Goal: Find contact information: Find contact information

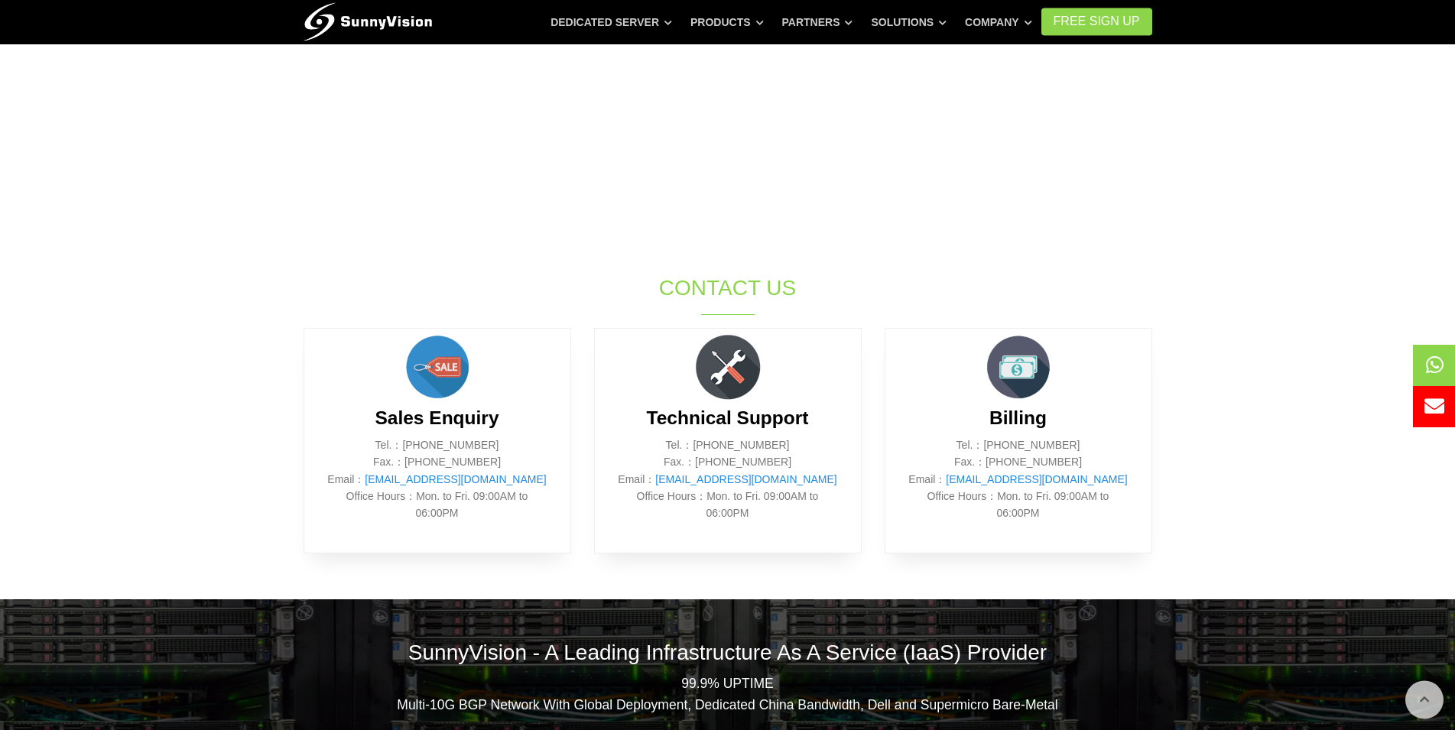
scroll to position [413, 0]
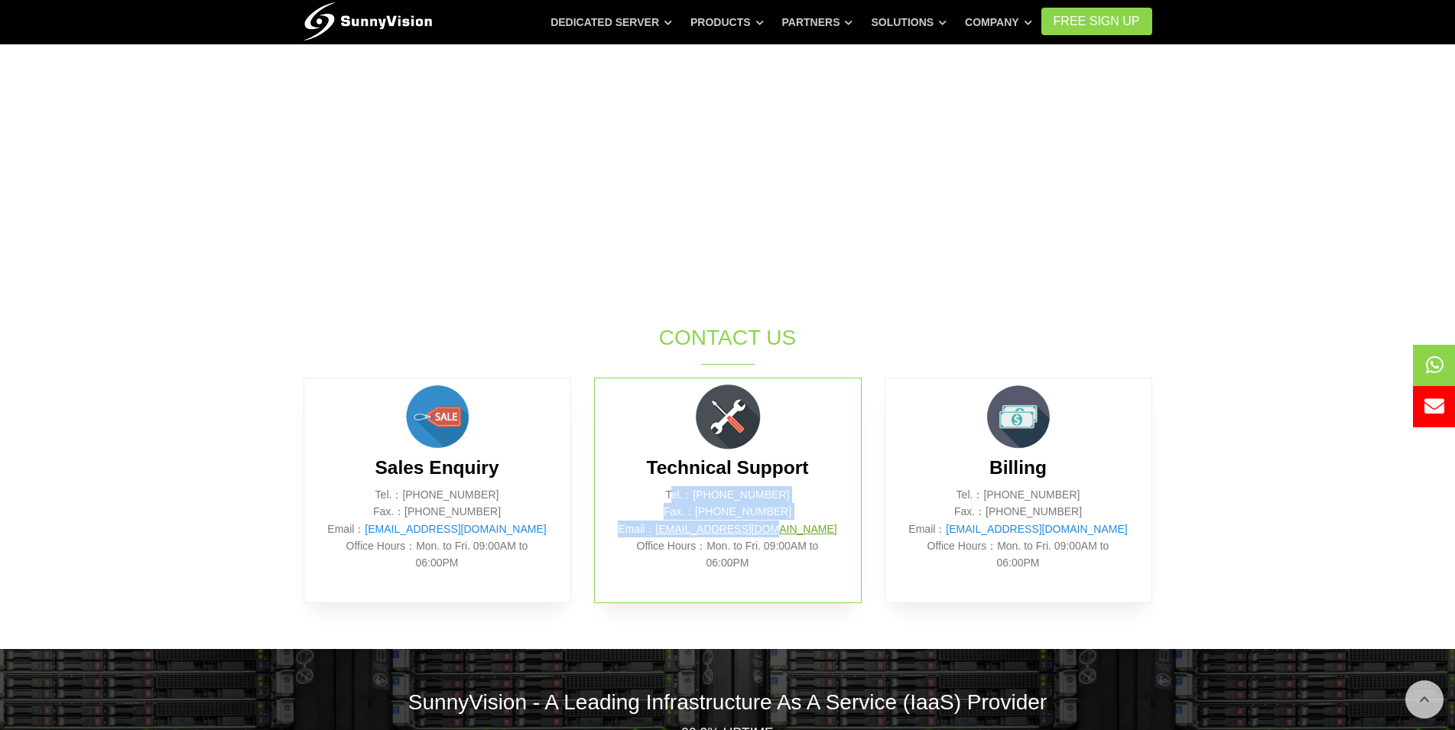
drag, startPoint x: 678, startPoint y: 495, endPoint x: 783, endPoint y: 523, distance: 108.5
click at [783, 523] on p "Tel.：(852) 2802 0308 Fax.：(852) 2802 0098 Email： support@sunnyvision.com Office…" at bounding box center [728, 529] width 220 height 86
drag, startPoint x: 676, startPoint y: 492, endPoint x: 806, endPoint y: 521, distance: 133.9
click at [812, 522] on p "Tel.：(852) 2802 0308 Fax.：(852) 2802 0098 Email： support@sunnyvision.com Office…" at bounding box center [728, 529] width 220 height 86
copy p "Tel.：(852) 2802 0308 Fax.：(852) 2802 0098 Email： support@sunnyvision.com"
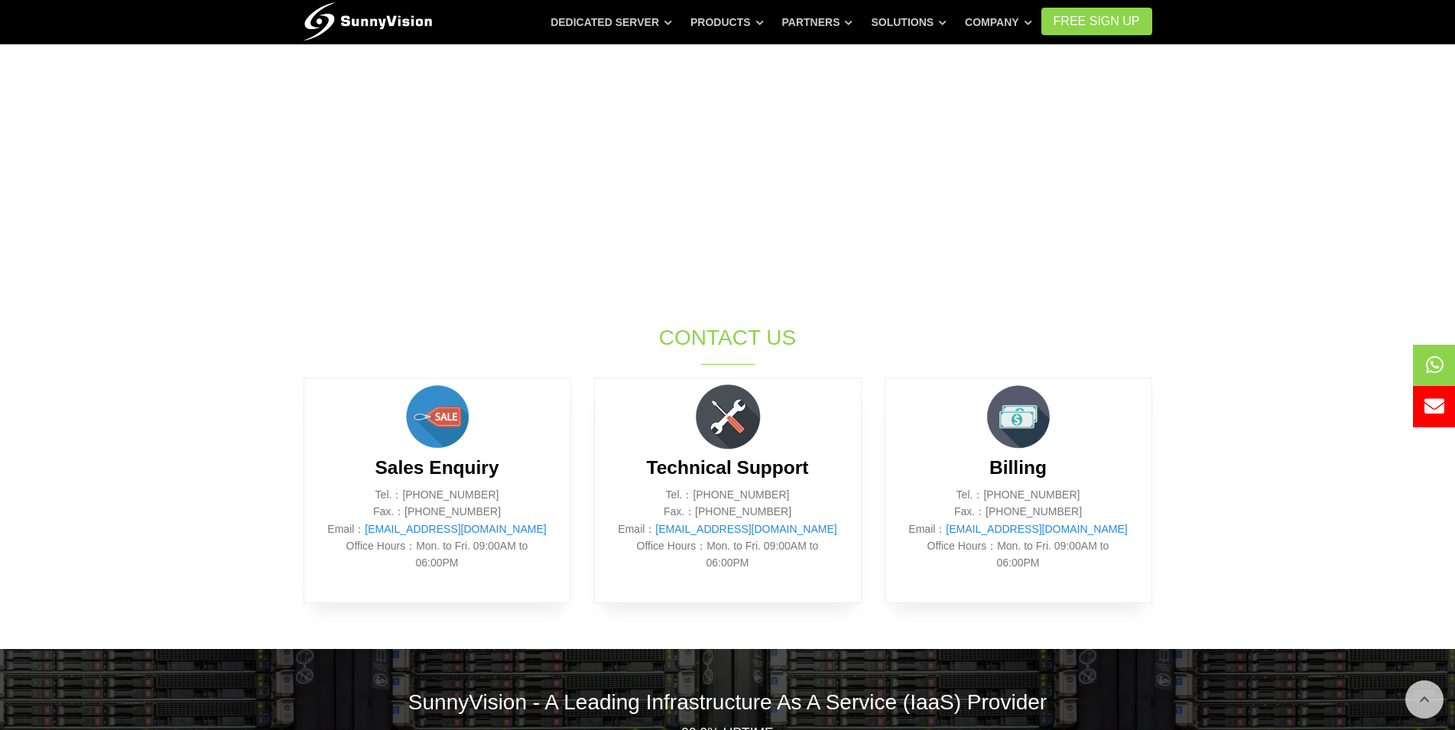
click at [1235, 328] on section "SunnyVision Limited holds different group of brands, service including Data Cen…" at bounding box center [727, 202] width 1455 height 894
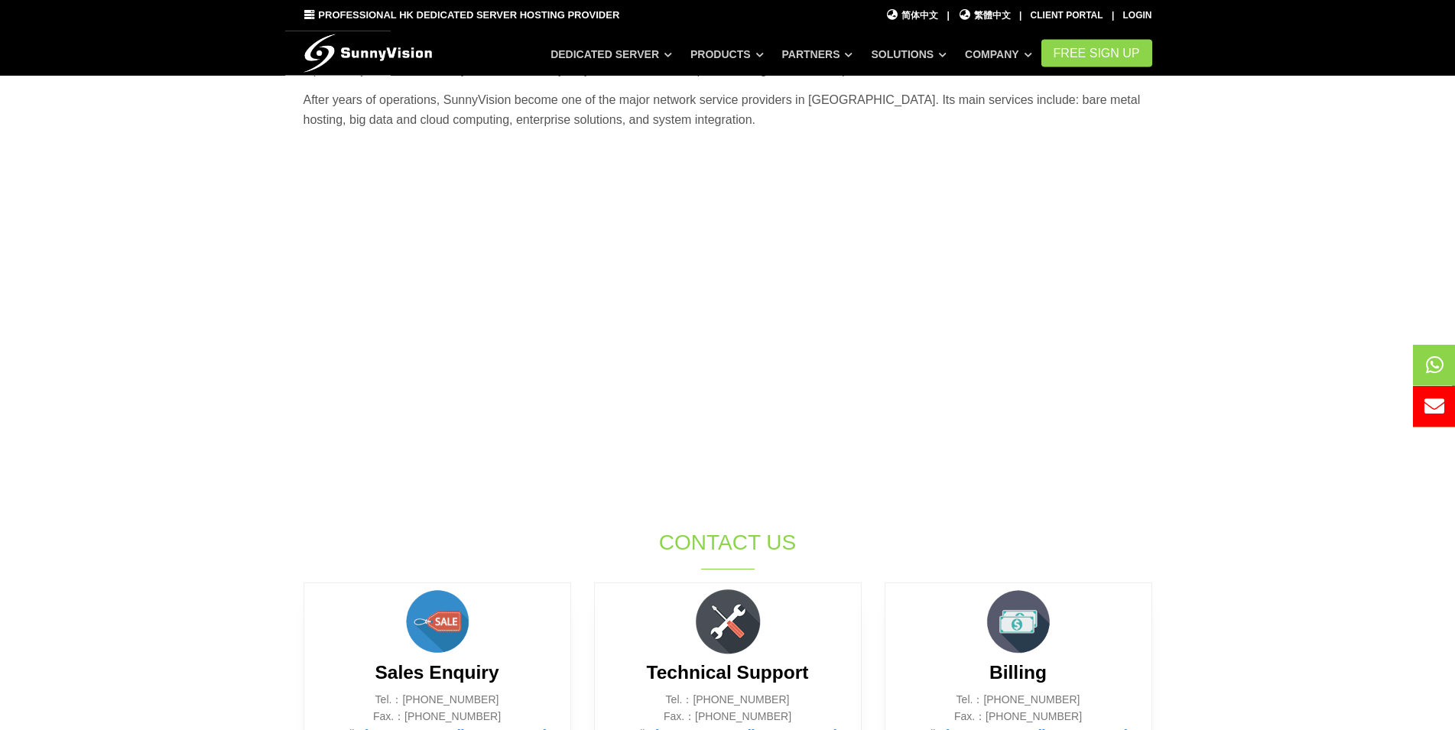
scroll to position [248, 0]
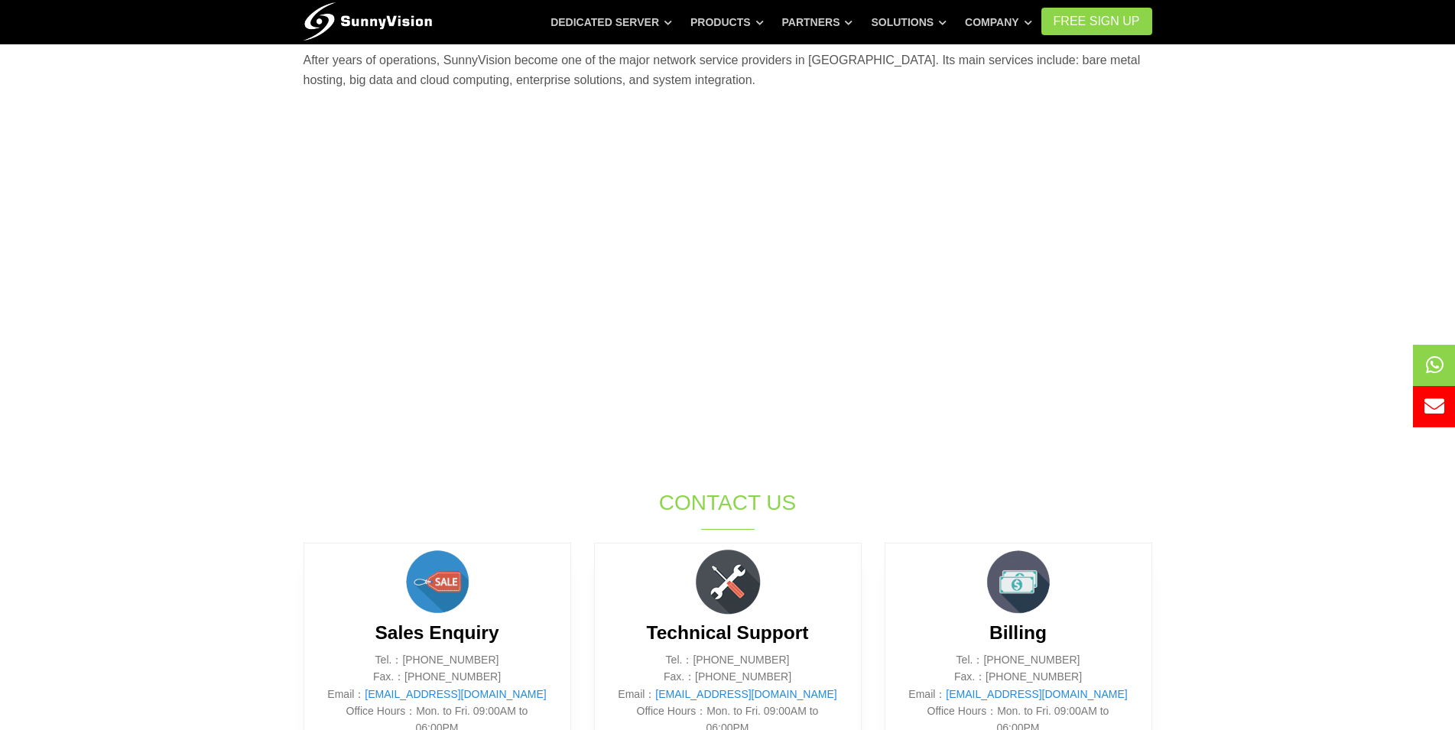
click at [1196, 475] on section "SunnyVision Limited holds different group of brands, service including Data Cen…" at bounding box center [727, 368] width 1455 height 894
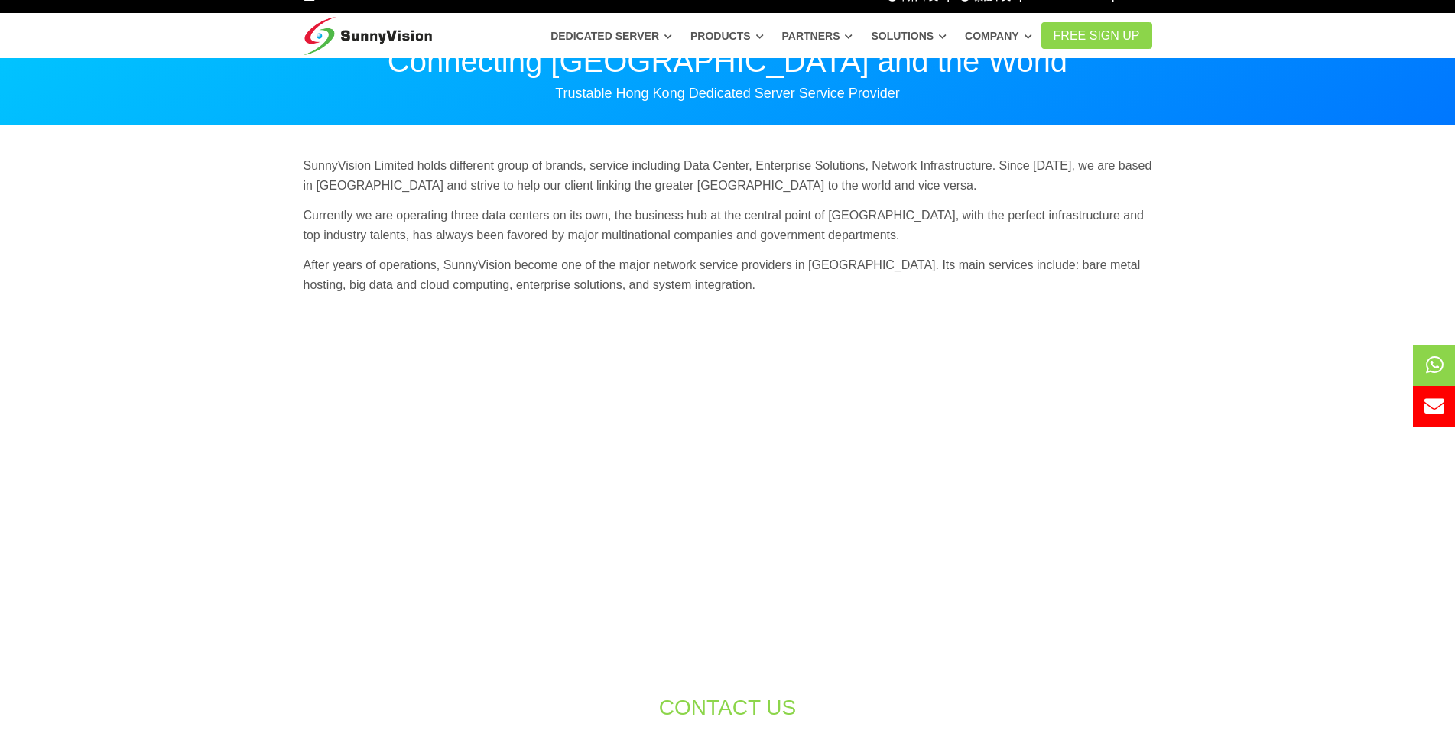
scroll to position [0, 0]
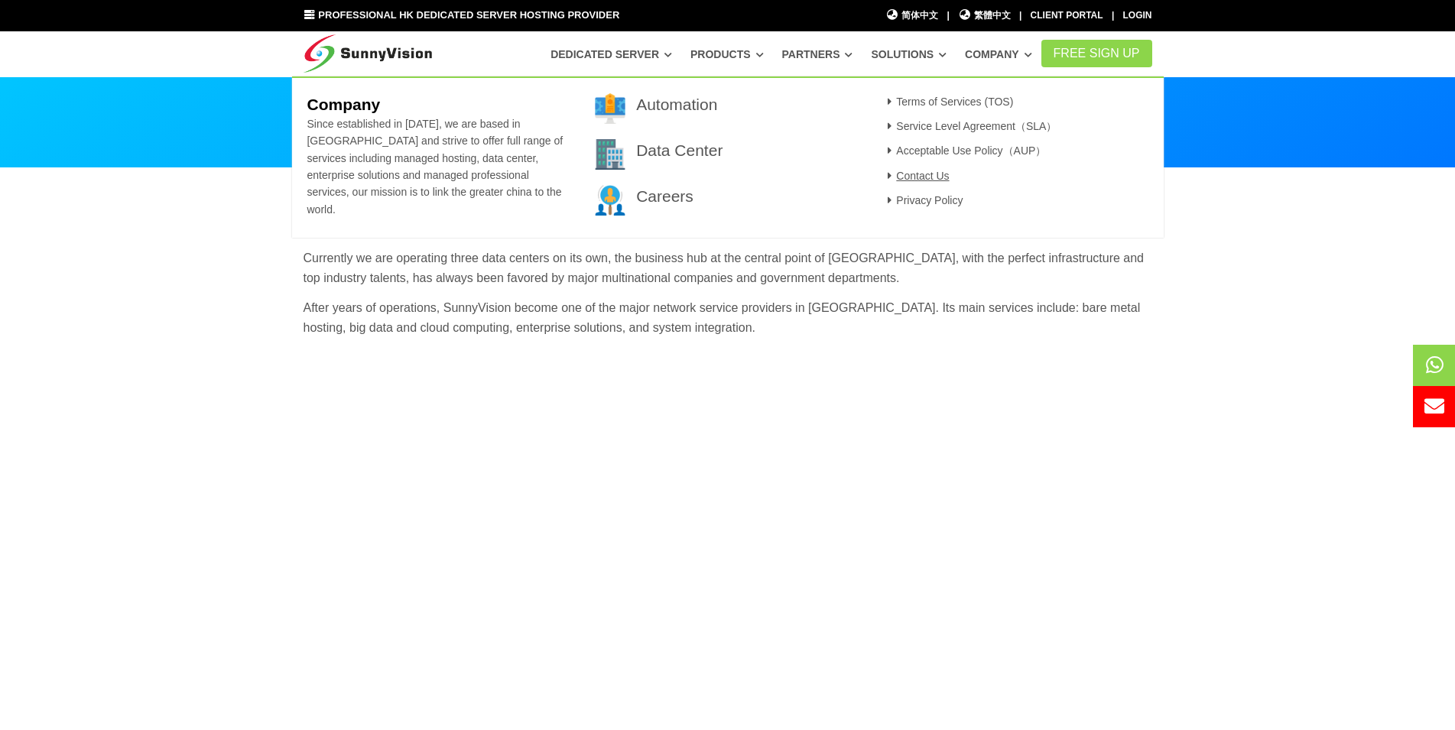
click at [941, 179] on link "Contact Us" at bounding box center [916, 176] width 66 height 12
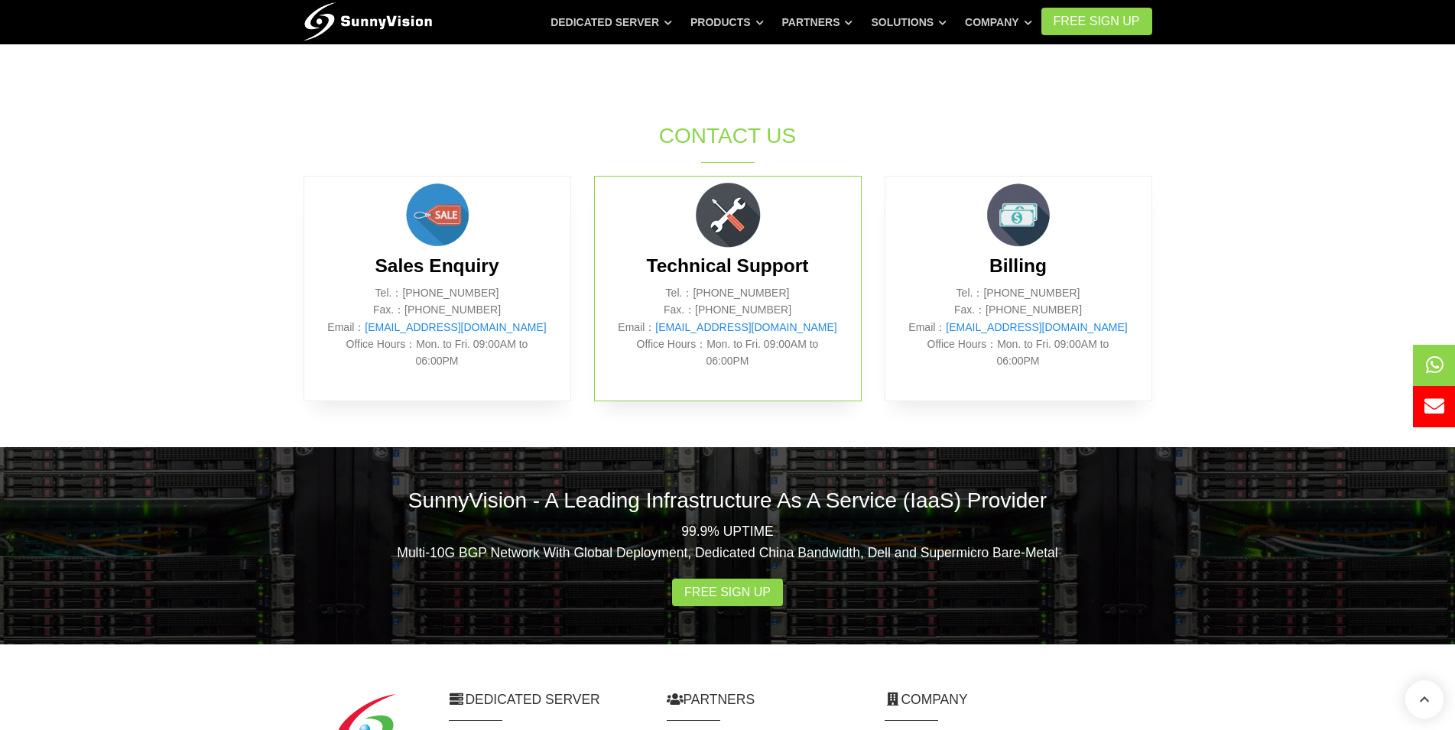
scroll to position [660, 0]
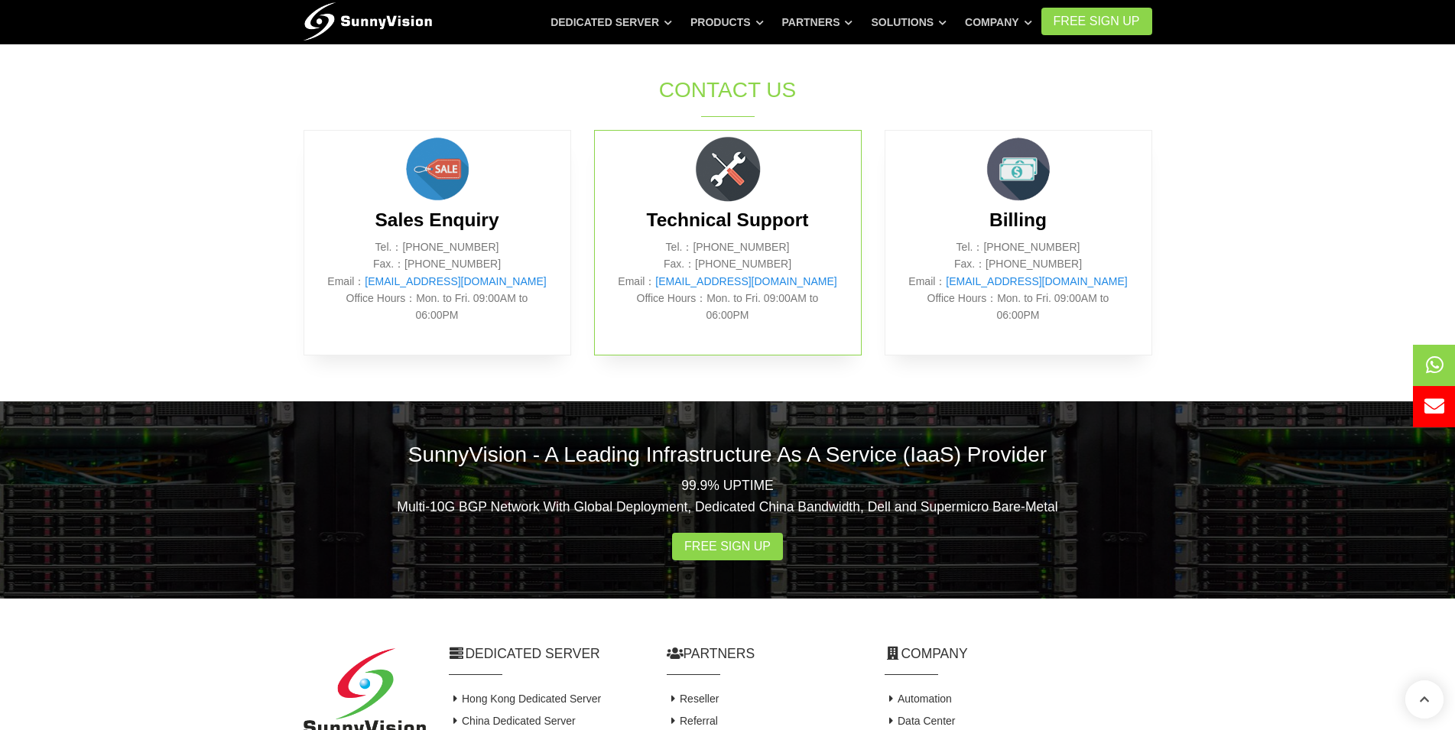
click at [733, 174] on img at bounding box center [727, 169] width 76 height 76
click at [820, 197] on div "Technical Support Tel.：(852) 2802 0308 Fax.：(852) 2802 0098 Email： support@sunn…" at bounding box center [728, 242] width 268 height 225
click at [778, 207] on h3 "Technical Support" at bounding box center [728, 220] width 220 height 26
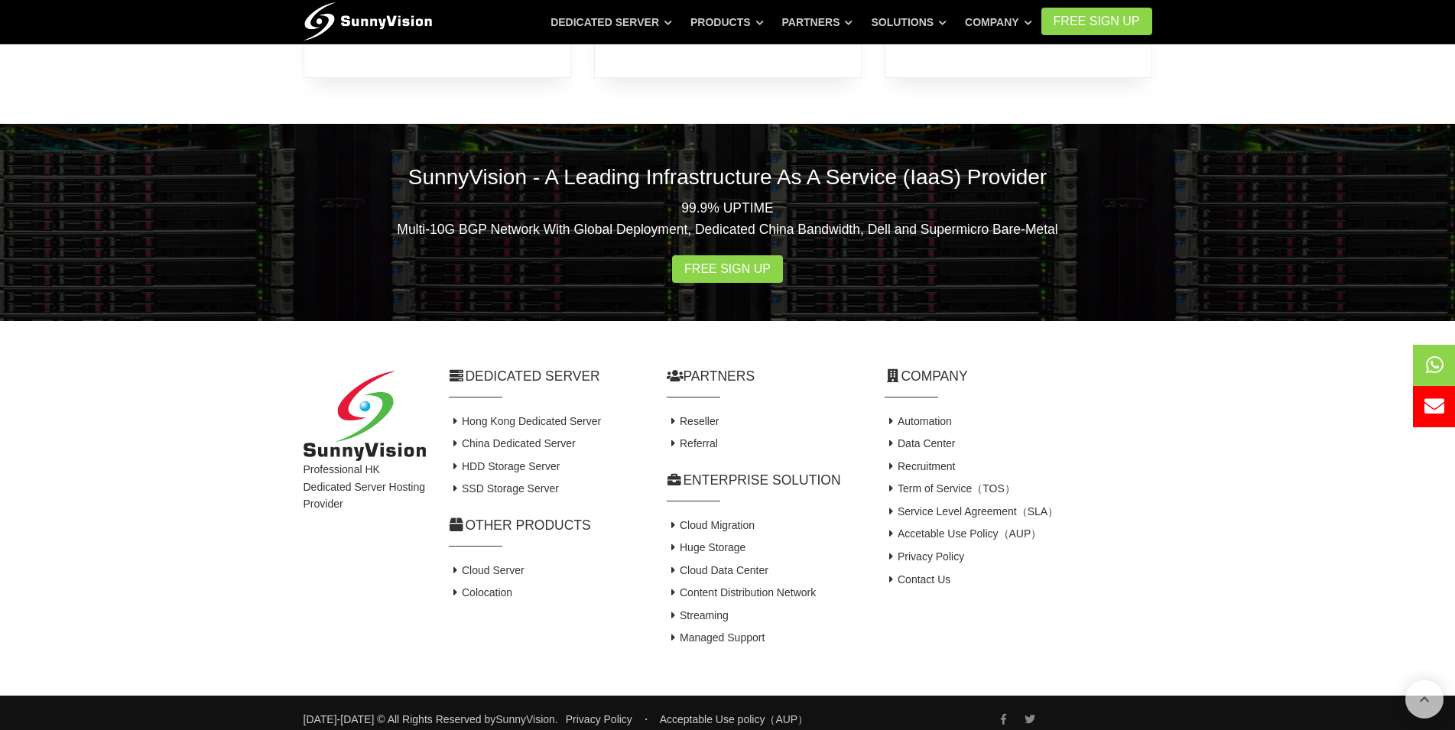
scroll to position [951, 0]
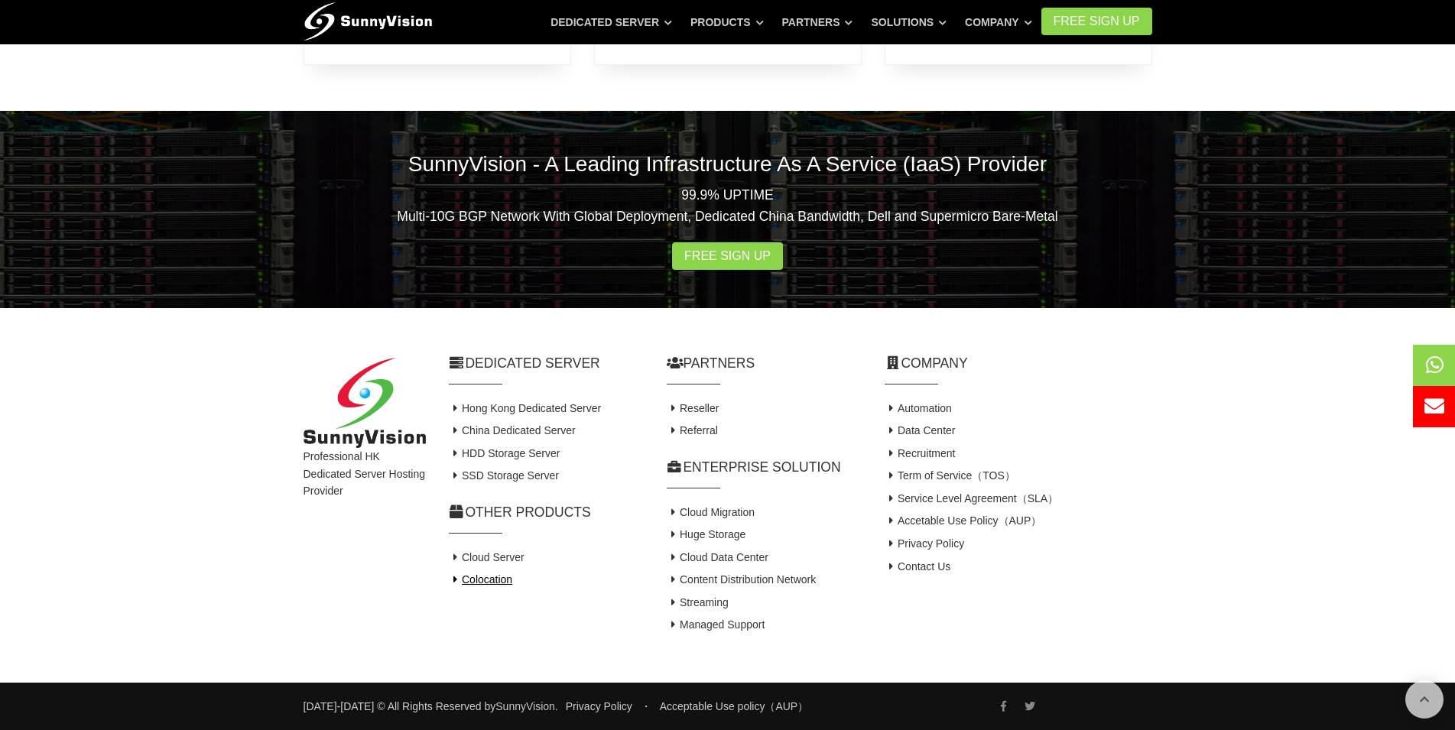
click at [511, 585] on link "Colocation" at bounding box center [481, 579] width 64 height 12
click at [941, 574] on h4 "Contact Us" at bounding box center [1018, 567] width 268 height 15
click at [936, 567] on link "Contact Us" at bounding box center [917, 566] width 66 height 12
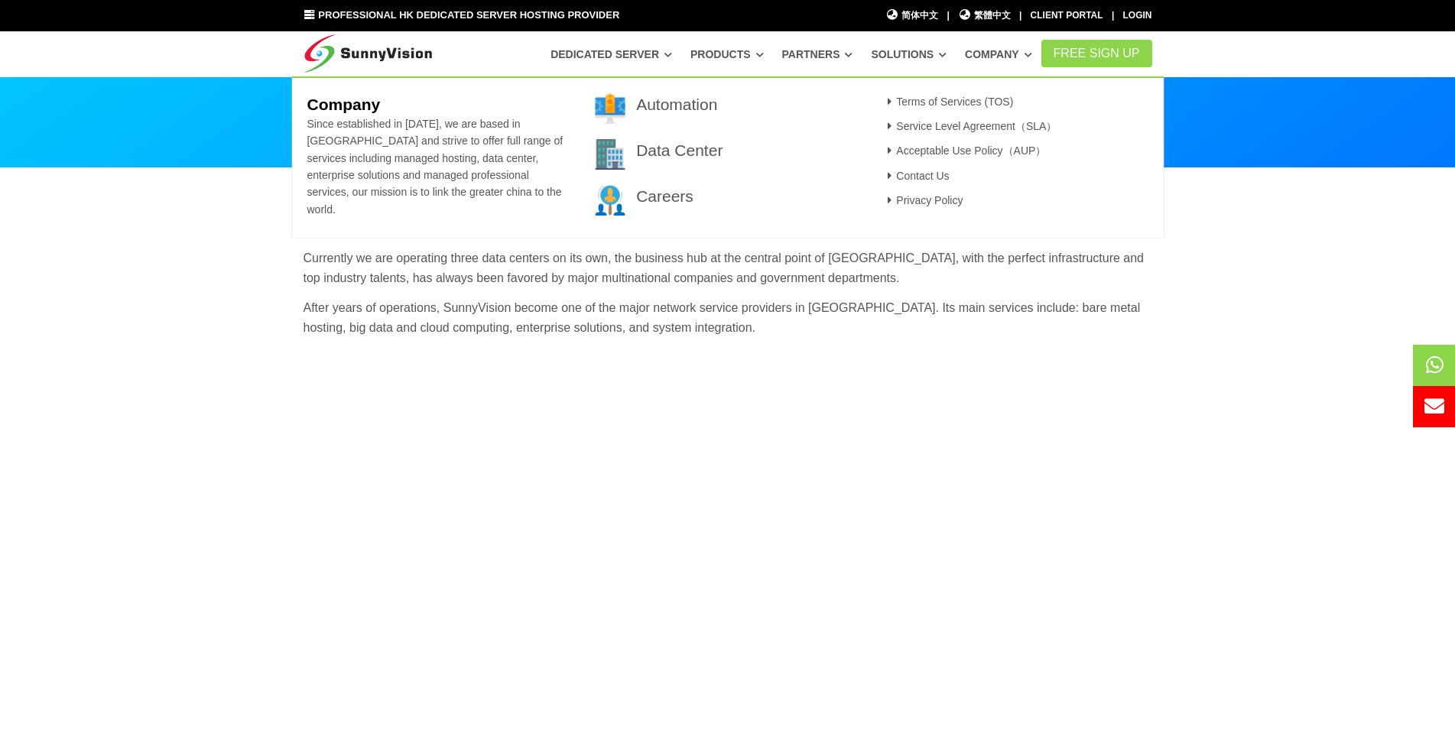
click at [1186, 324] on section "SunnyVision Limited holds different group of brands, service including Data Cen…" at bounding box center [727, 615] width 1455 height 894
click at [933, 181] on link "Contact Us" at bounding box center [916, 176] width 66 height 12
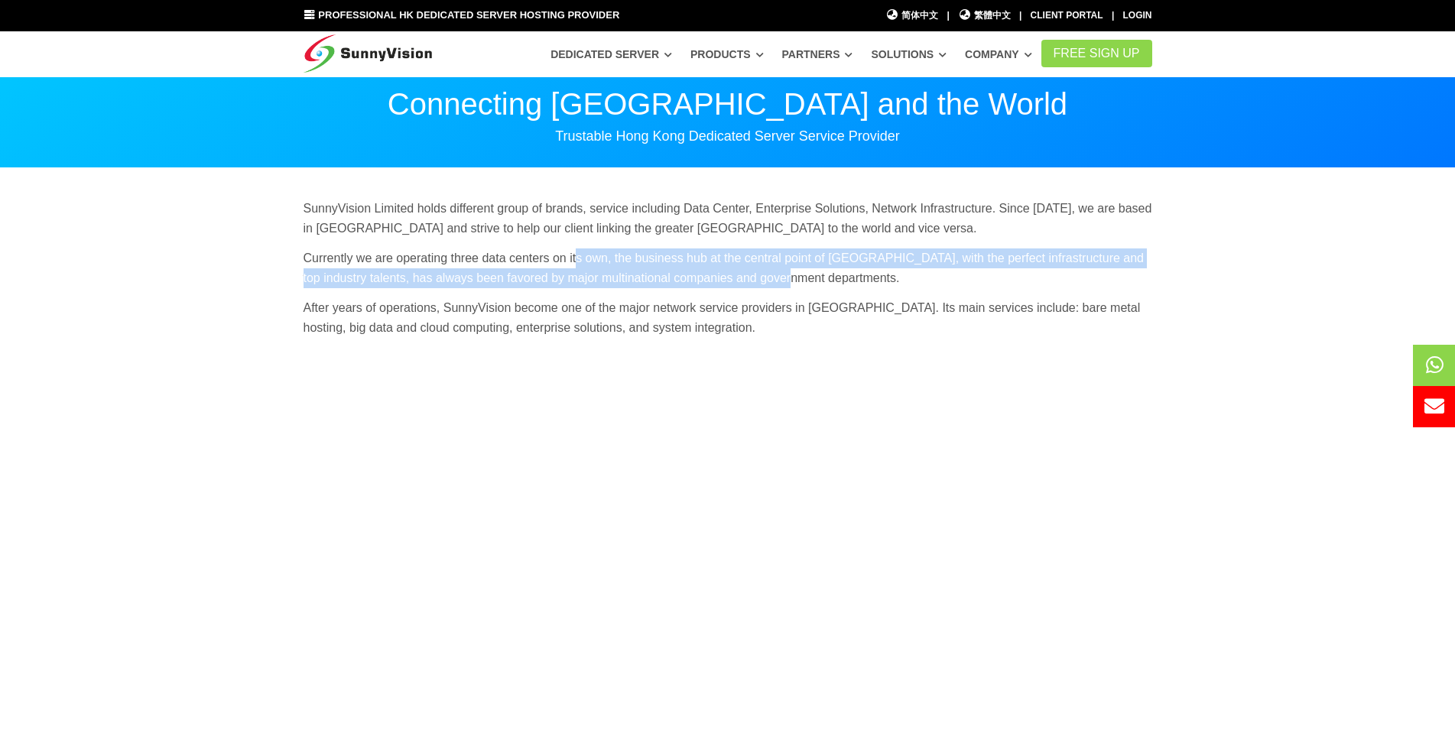
drag, startPoint x: 576, startPoint y: 265, endPoint x: 775, endPoint y: 268, distance: 198.8
click at [775, 268] on p "Currently we are operating three data centers on its own, the business hub at t…" at bounding box center [727, 267] width 848 height 39
click at [690, 281] on p "Currently we are operating three data centers on its own, the business hub at t…" at bounding box center [727, 267] width 848 height 39
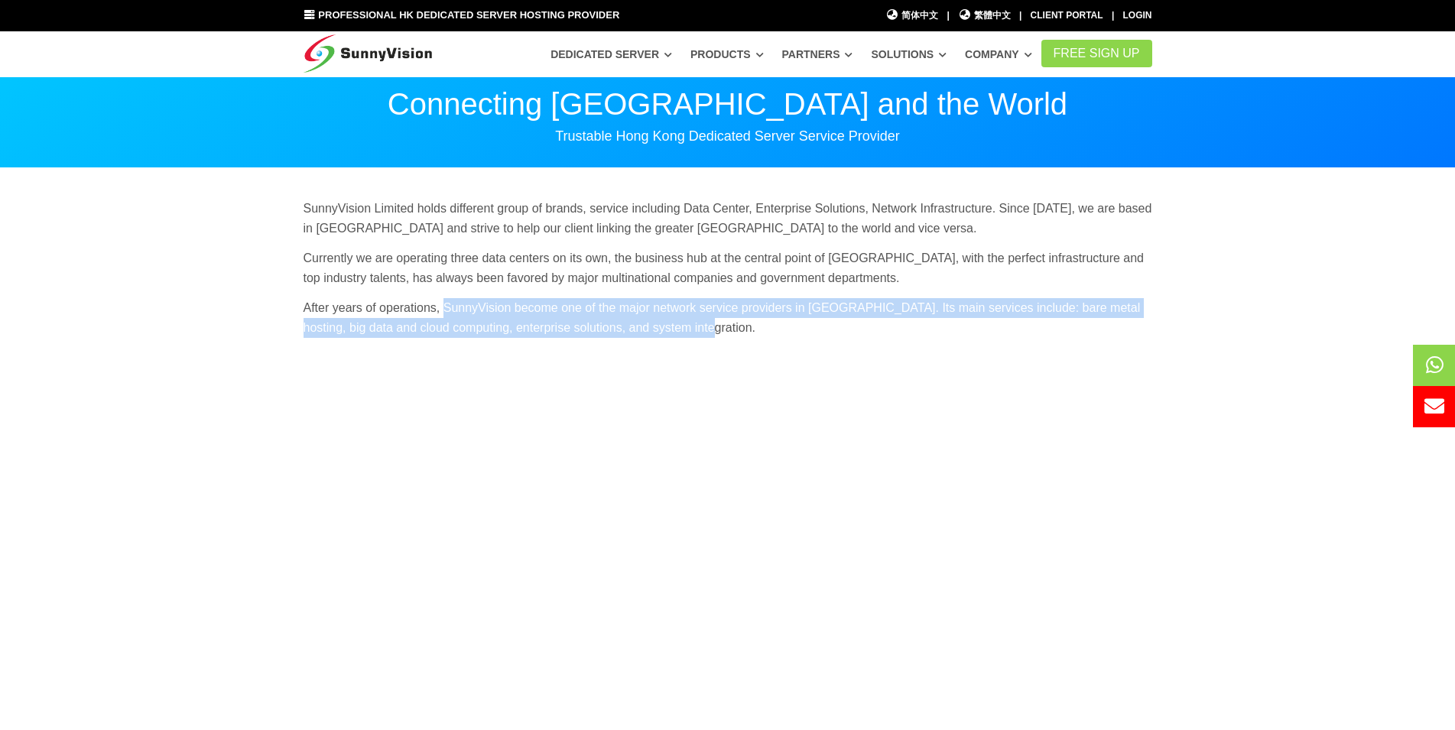
drag, startPoint x: 443, startPoint y: 303, endPoint x: 871, endPoint y: 323, distance: 428.5
click at [868, 324] on p "After years of operations, SunnyVision become one of the major network service …" at bounding box center [727, 317] width 848 height 39
drag, startPoint x: 1090, startPoint y: 309, endPoint x: 1150, endPoint y: 306, distance: 60.5
click at [1091, 309] on p "After years of operations, SunnyVision become one of the major network service …" at bounding box center [727, 317] width 848 height 39
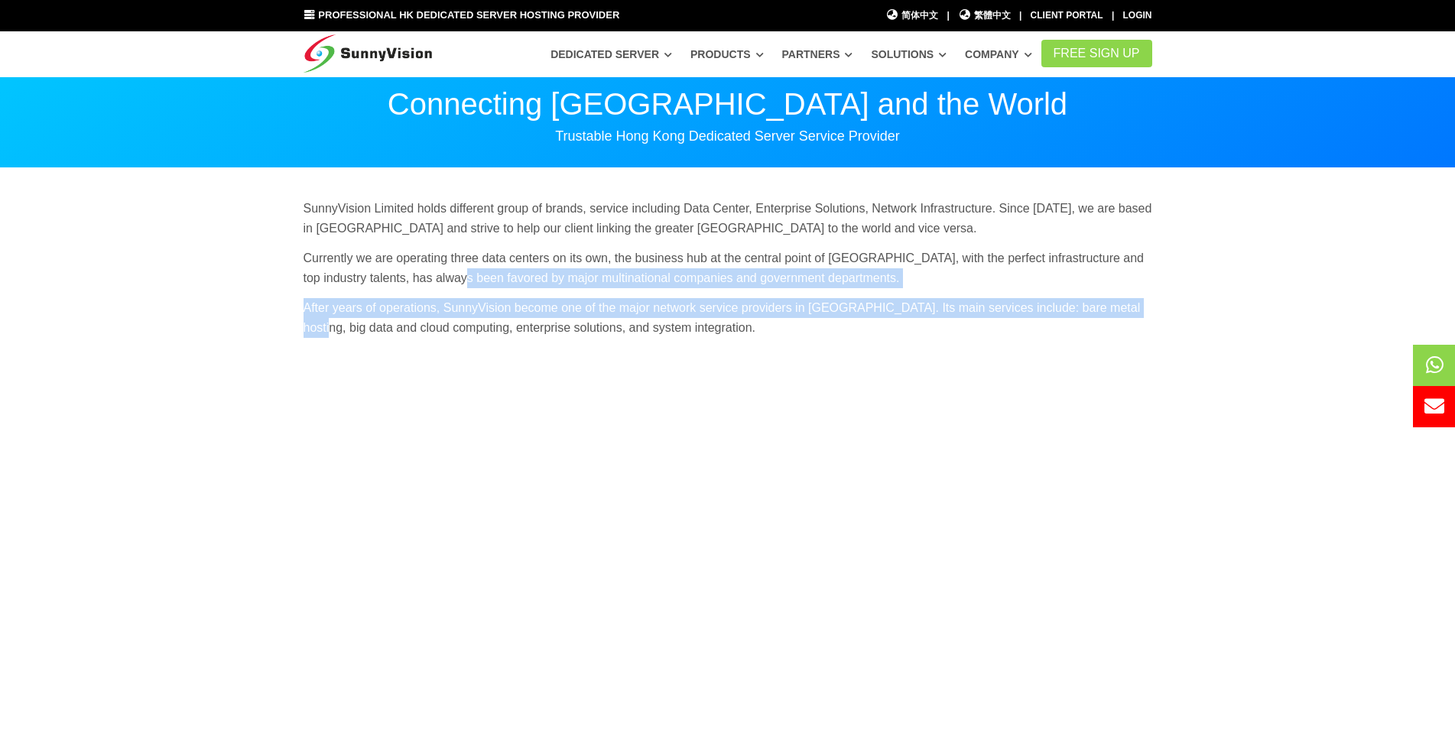
drag, startPoint x: 1159, startPoint y: 303, endPoint x: 438, endPoint y: 285, distance: 721.0
click at [438, 285] on div "SunnyVision Limited holds different group of brands, service including Data Cen…" at bounding box center [727, 274] width 871 height 150
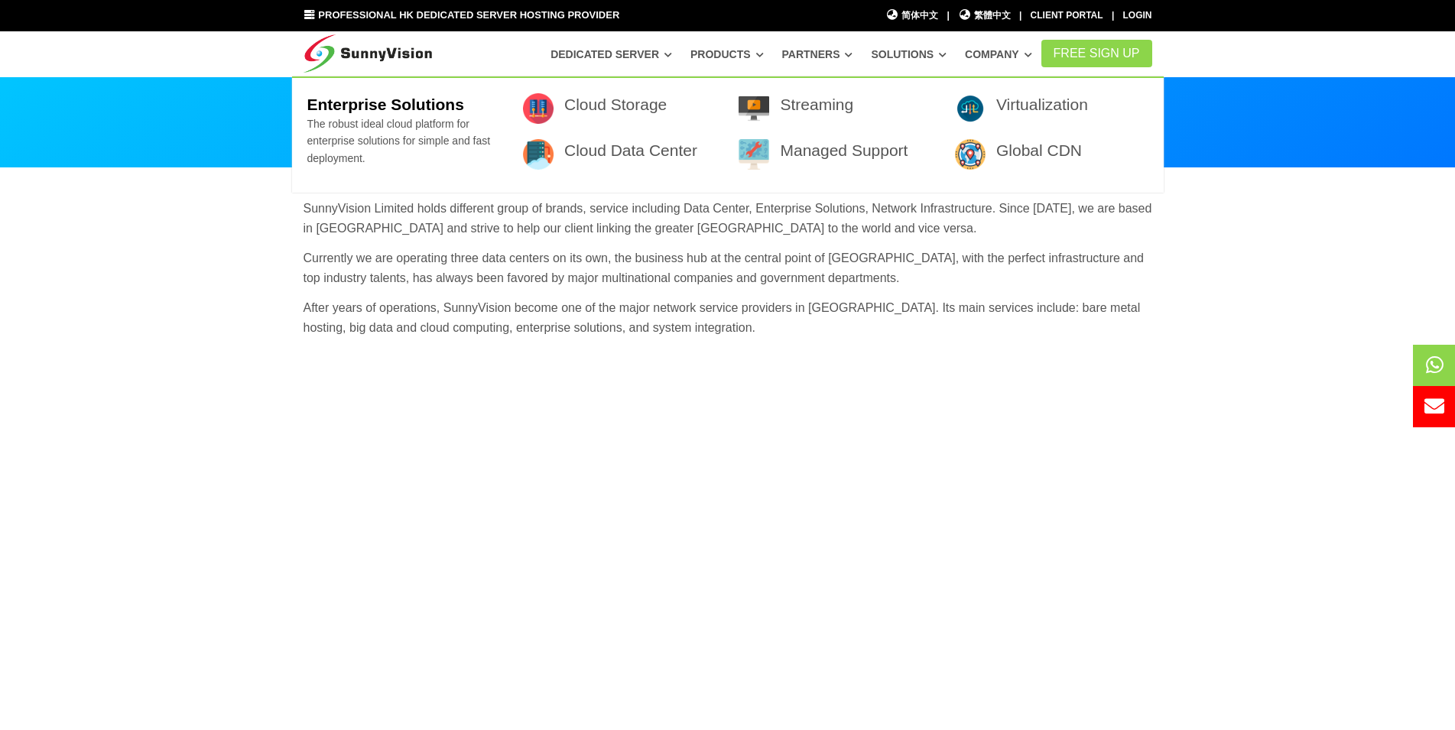
click at [1233, 213] on section "SunnyVision Limited holds different group of brands, service including Data Cen…" at bounding box center [727, 615] width 1455 height 894
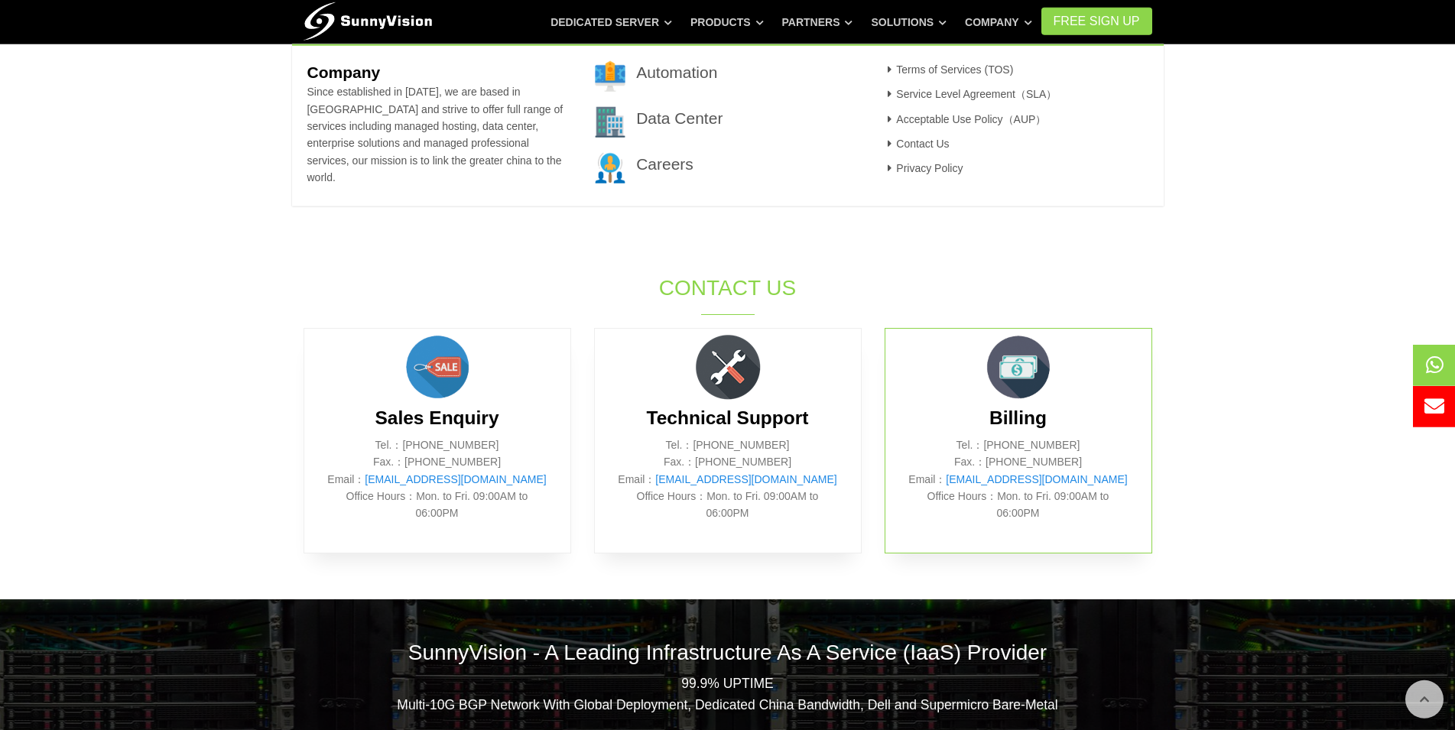
scroll to position [456, 0]
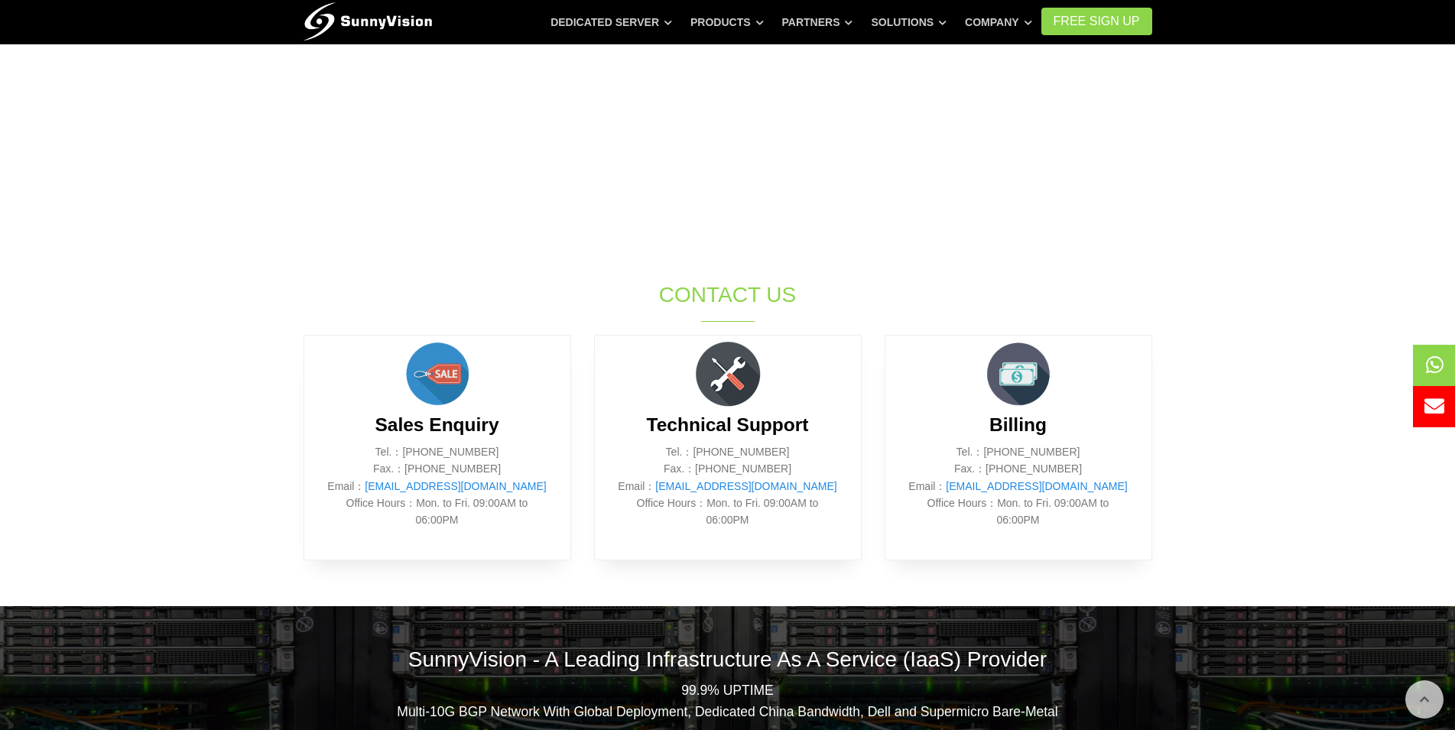
click at [1160, 319] on div "SunnyVision Limited holds different group of brands, service including Data Cen…" at bounding box center [727, 159] width 871 height 832
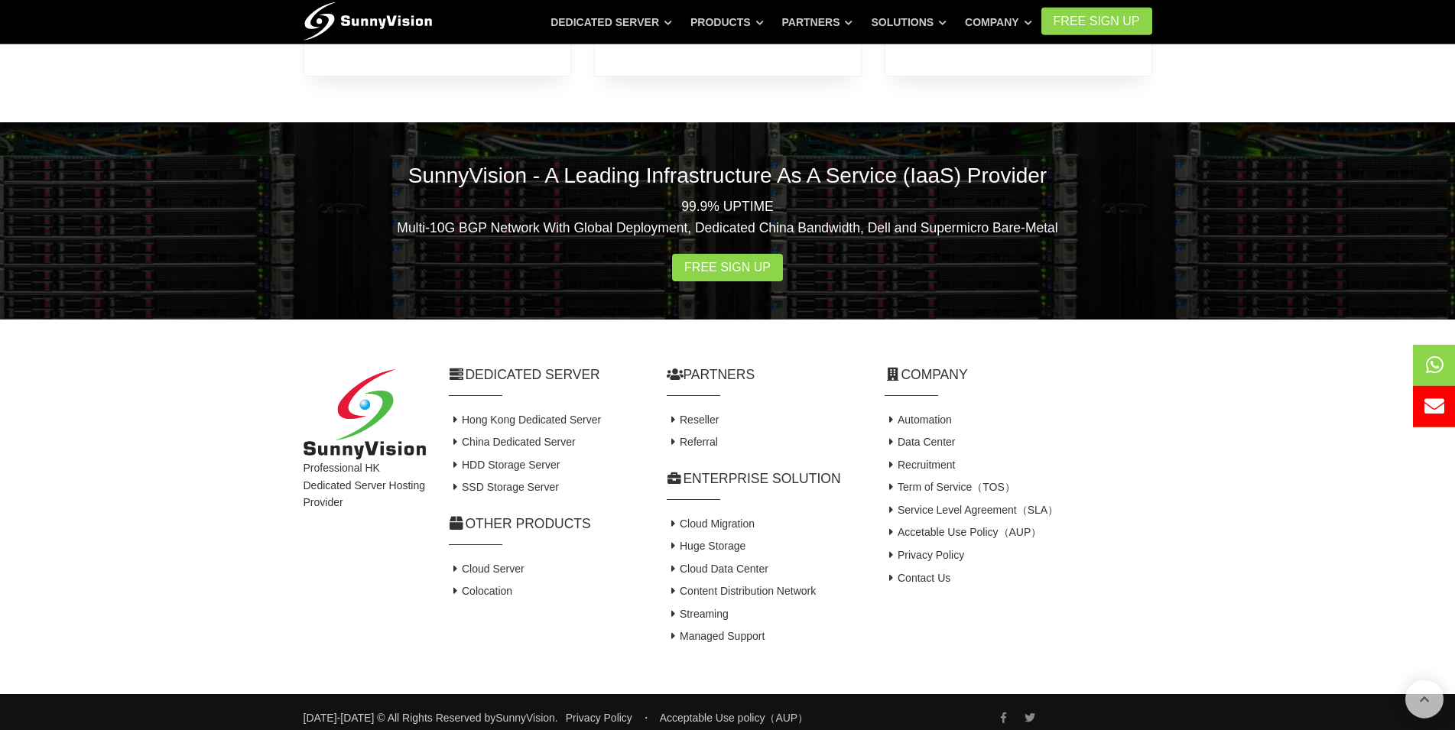
scroll to position [951, 0]
